Goal: Check status: Check status

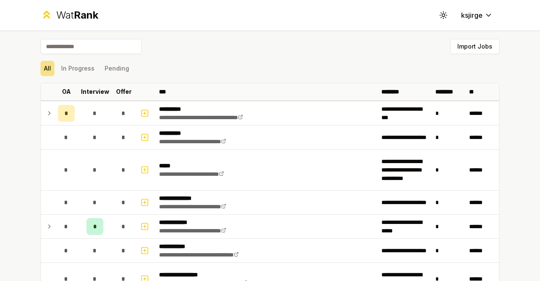
click at [81, 59] on div "All In Progress Pending" at bounding box center [270, 68] width 459 height 22
click at [81, 65] on button "In Progress" at bounding box center [78, 68] width 40 height 15
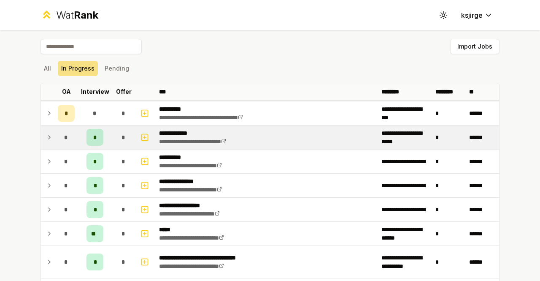
click at [46, 133] on icon at bounding box center [49, 137] width 7 height 10
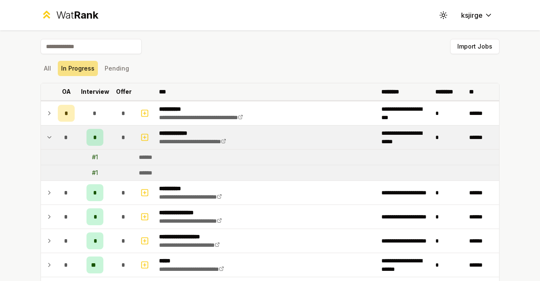
click at [89, 90] on p "Interview" at bounding box center [95, 91] width 28 height 8
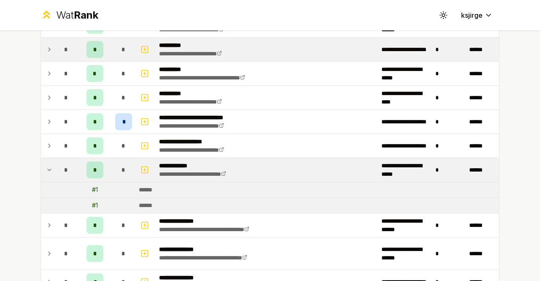
scroll to position [90, 0]
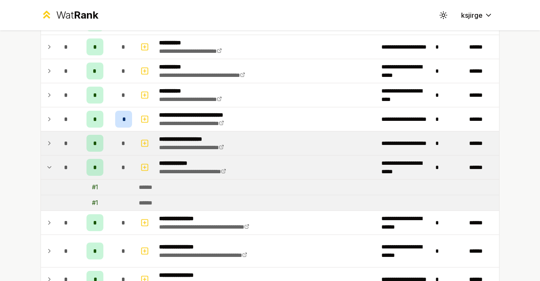
click at [50, 141] on td at bounding box center [48, 143] width 14 height 24
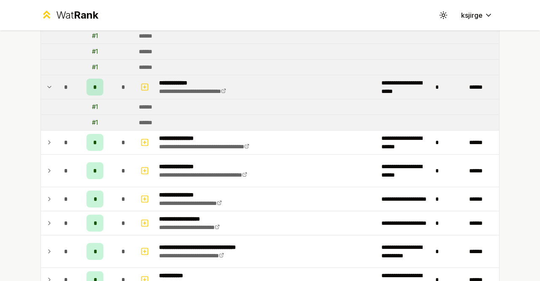
scroll to position [218, 0]
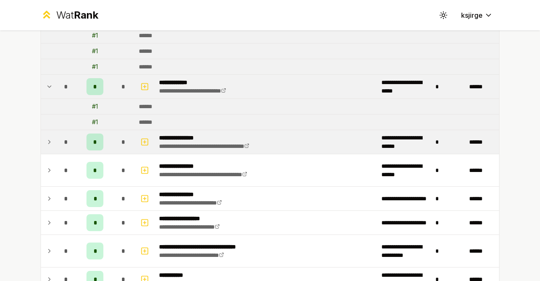
click at [46, 141] on icon at bounding box center [49, 142] width 7 height 10
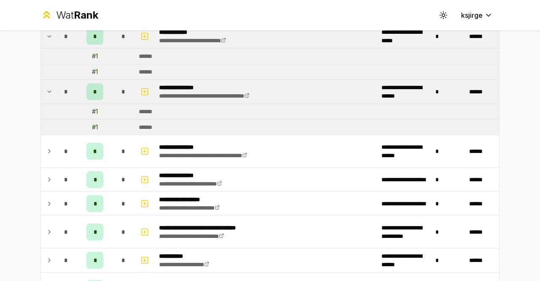
scroll to position [274, 0]
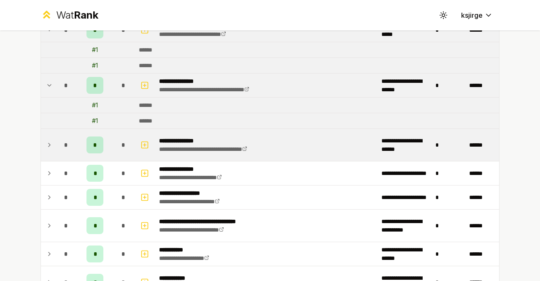
click at [49, 143] on icon at bounding box center [50, 144] width 2 height 3
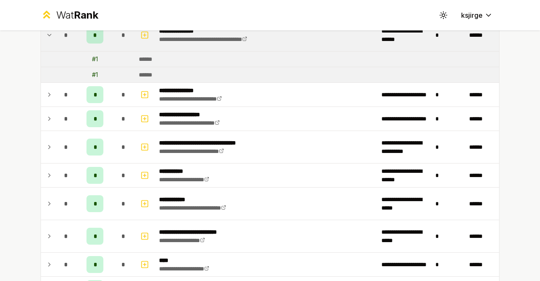
scroll to position [384, 0]
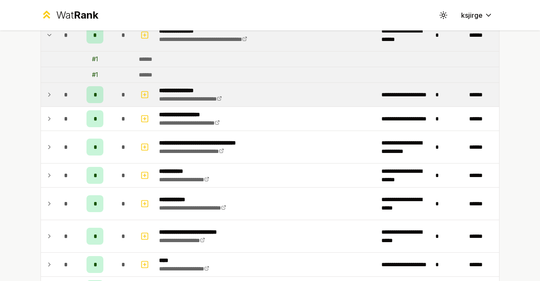
click at [41, 96] on td at bounding box center [48, 95] width 14 height 24
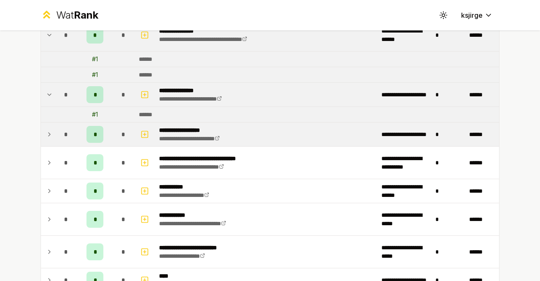
click at [46, 129] on icon at bounding box center [49, 134] width 7 height 10
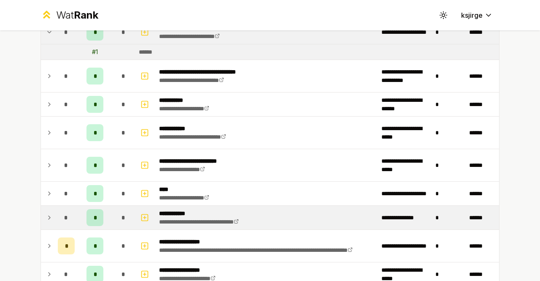
scroll to position [587, 0]
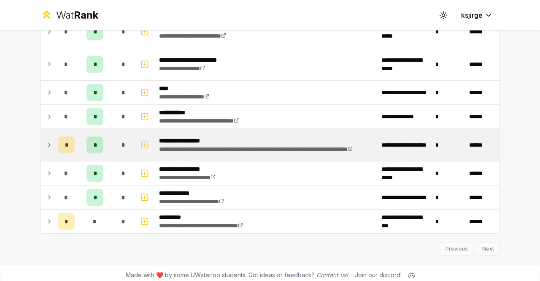
click at [41, 140] on td at bounding box center [48, 145] width 14 height 32
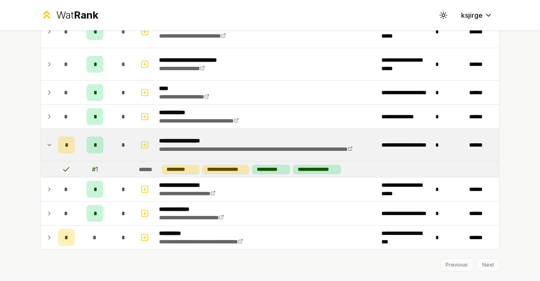
scroll to position [603, 0]
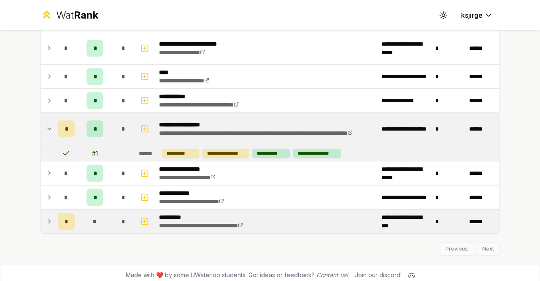
click at [46, 216] on icon at bounding box center [49, 221] width 7 height 10
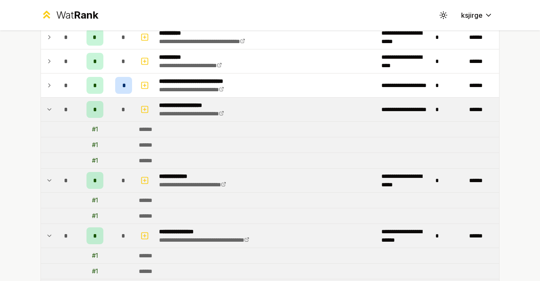
scroll to position [0, 0]
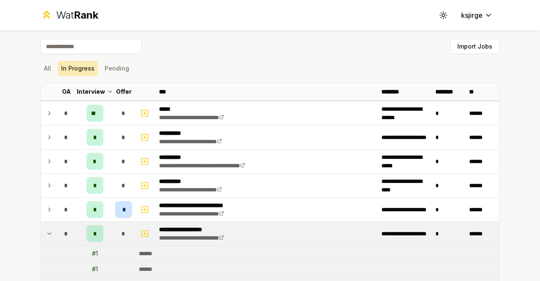
click at [77, 70] on button "In Progress" at bounding box center [78, 68] width 40 height 15
click at [41, 71] on button "All" at bounding box center [48, 68] width 14 height 15
click at [76, 70] on button "In Progress" at bounding box center [78, 68] width 40 height 15
click at [46, 73] on button "All" at bounding box center [48, 68] width 14 height 15
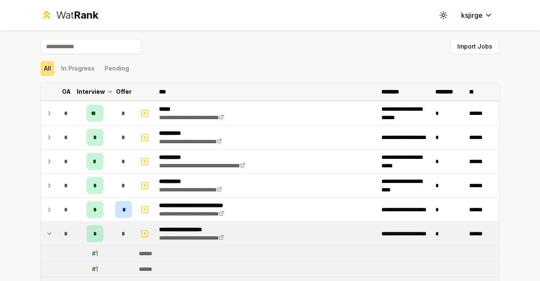
click at [94, 94] on p "Interview" at bounding box center [91, 91] width 28 height 8
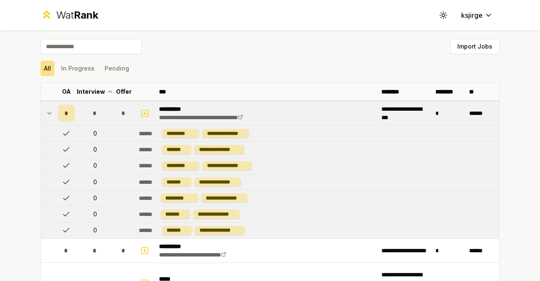
click at [46, 116] on icon at bounding box center [49, 113] width 7 height 10
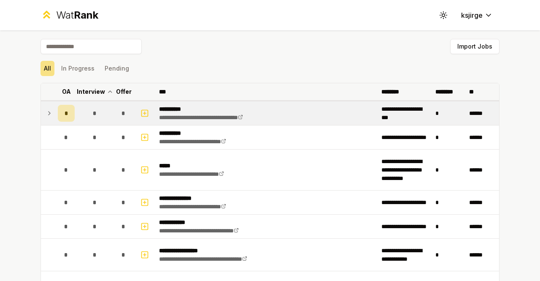
click at [62, 91] on p "OA" at bounding box center [66, 91] width 9 height 8
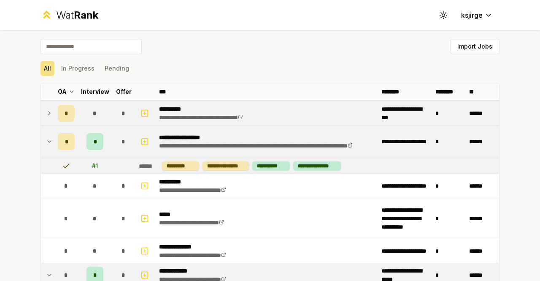
click at [113, 76] on div "All In Progress Pending" at bounding box center [270, 68] width 459 height 22
click at [110, 72] on button "Pending" at bounding box center [116, 68] width 31 height 15
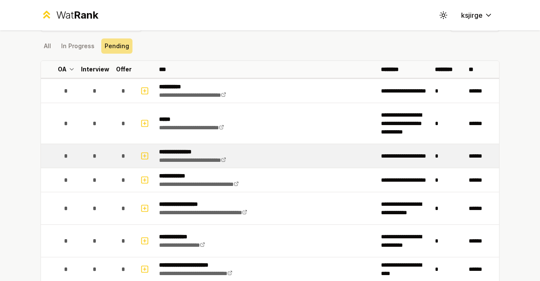
scroll to position [22, 0]
